Goal: Information Seeking & Learning: Learn about a topic

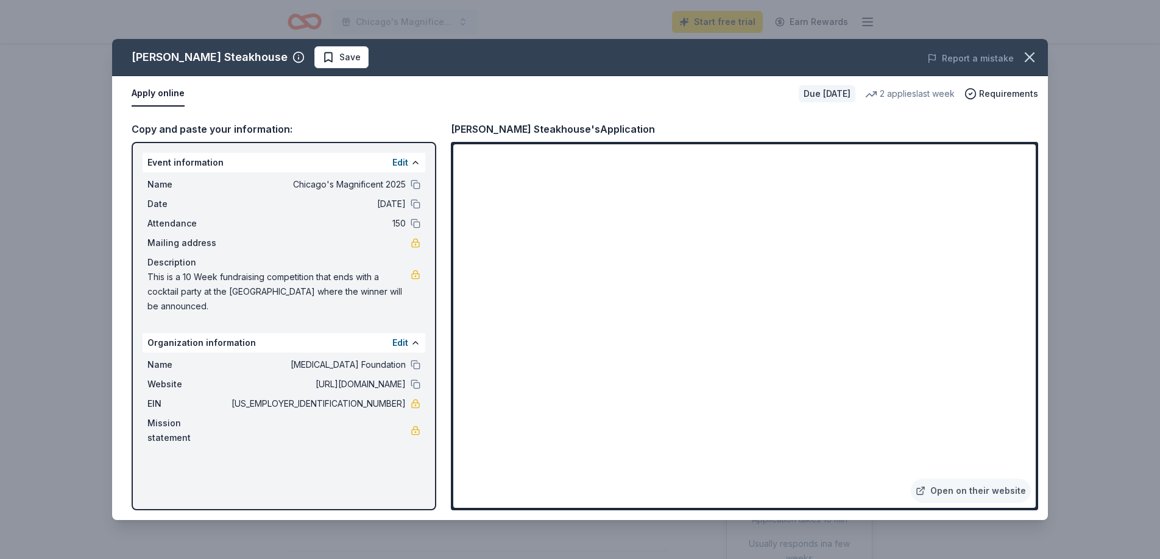
scroll to position [209, 0]
click at [1031, 58] on icon "button" at bounding box center [1030, 57] width 9 height 9
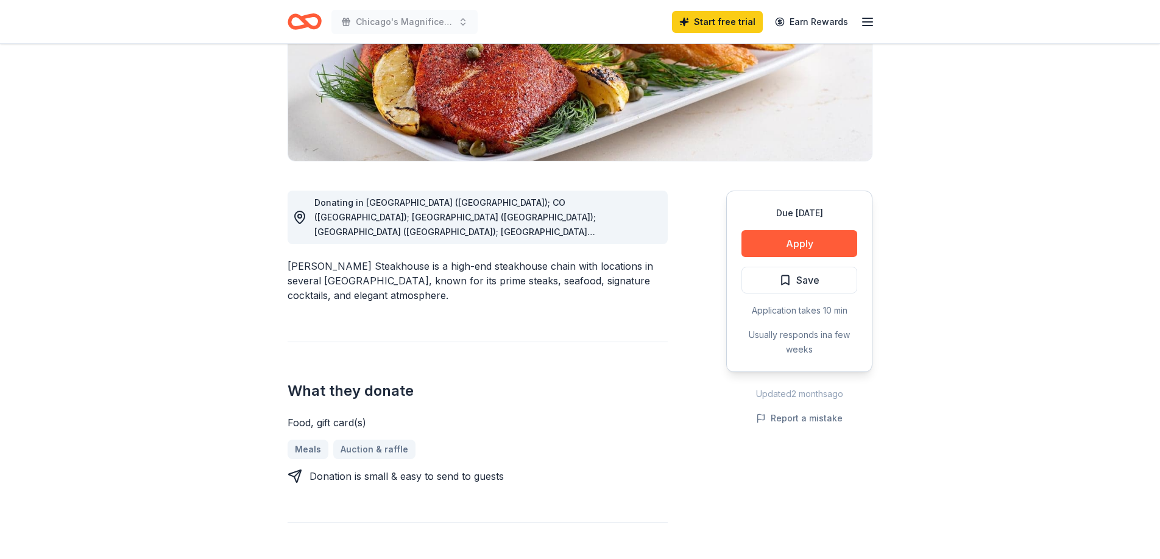
scroll to position [0, 0]
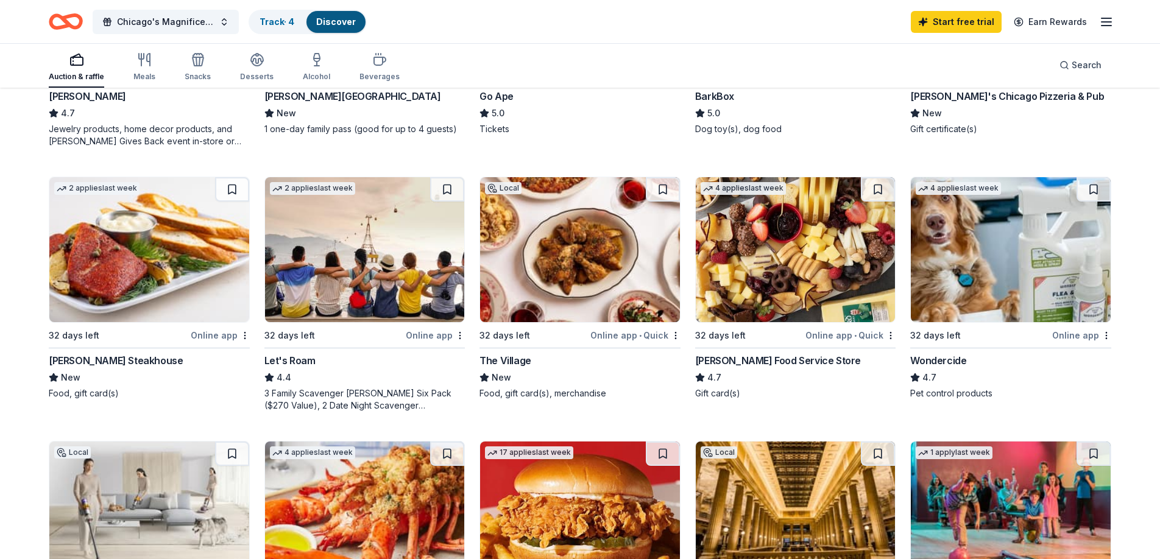
scroll to position [565, 0]
click at [507, 359] on div "The Village" at bounding box center [506, 360] width 52 height 15
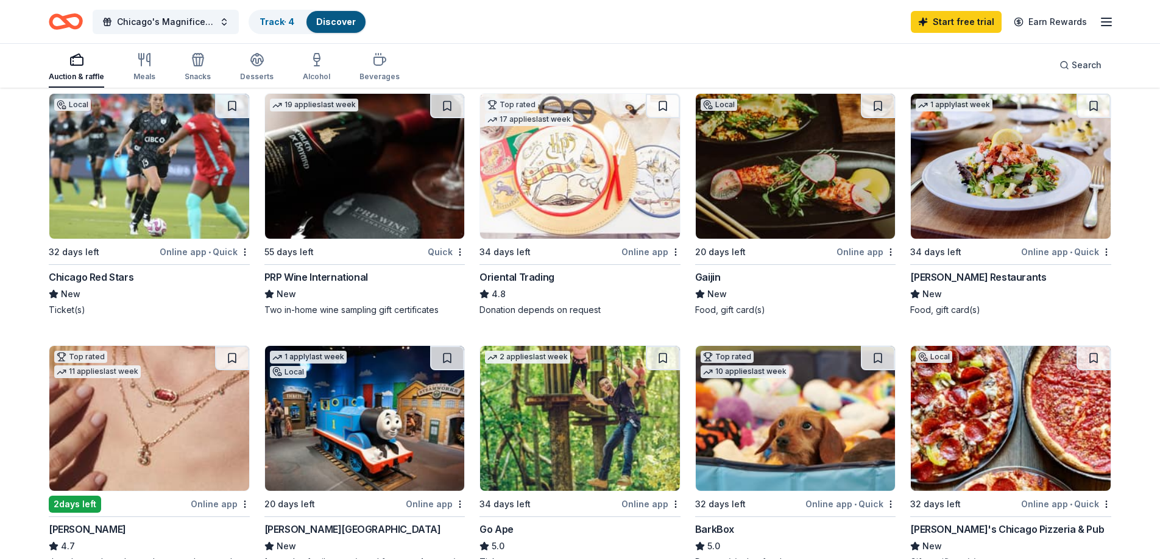
scroll to position [0, 0]
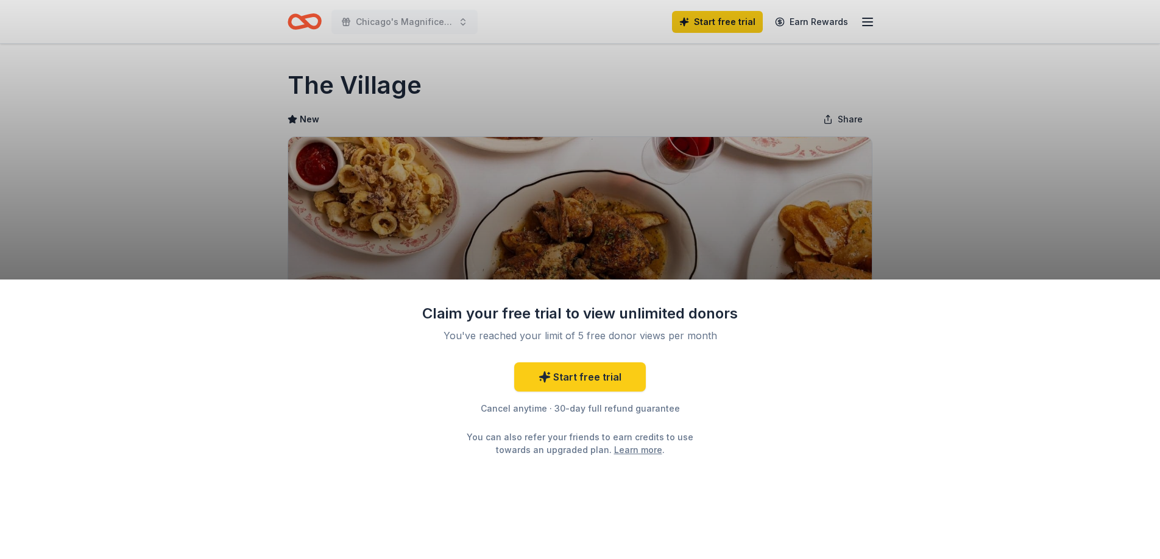
click at [957, 216] on div "Claim your free trial to view unlimited donors You've reached your limit of 5 f…" at bounding box center [580, 279] width 1160 height 559
